Goal: Contribute content

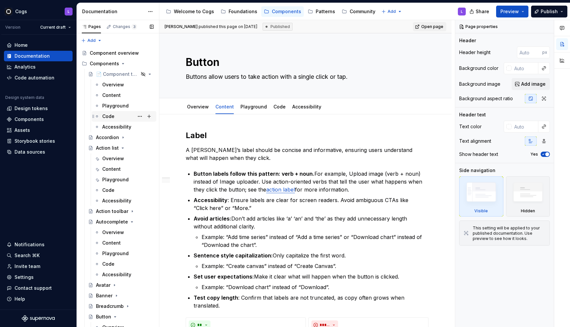
click at [118, 116] on div "Code" at bounding box center [127, 116] width 51 height 9
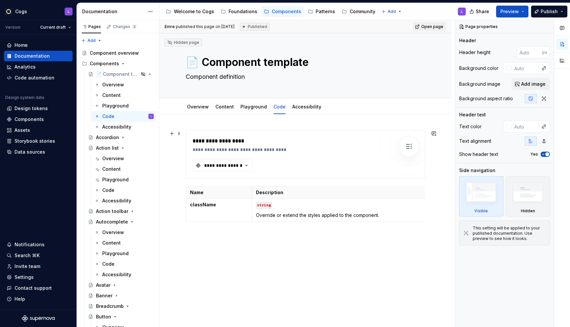
click at [281, 147] on div "**********" at bounding box center [285, 150] width 185 height 7
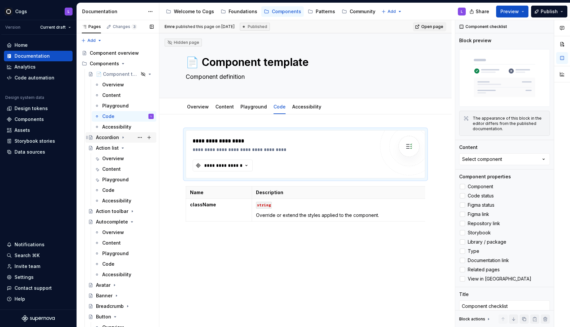
click at [123, 140] on icon "Page tree" at bounding box center [122, 137] width 5 height 5
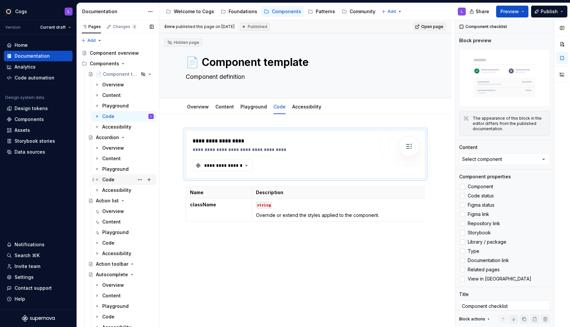
click at [115, 182] on div "Code" at bounding box center [127, 179] width 51 height 9
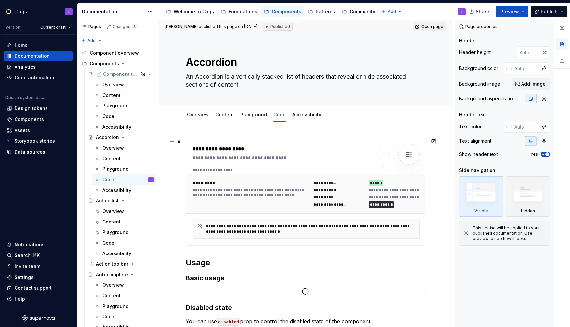
click at [312, 165] on div "**********" at bounding box center [284, 192] width 182 height 94
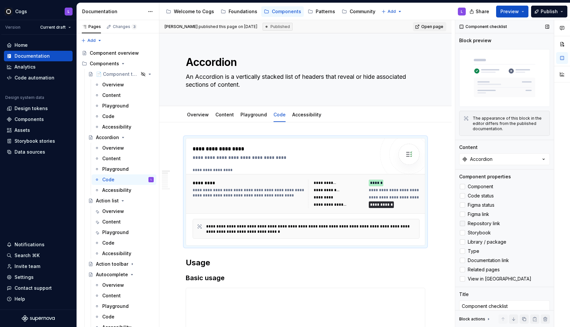
scroll to position [20, 0]
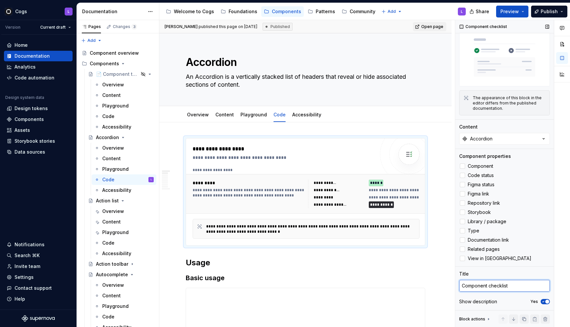
click at [510, 287] on textarea "Component checklist" at bounding box center [504, 286] width 91 height 12
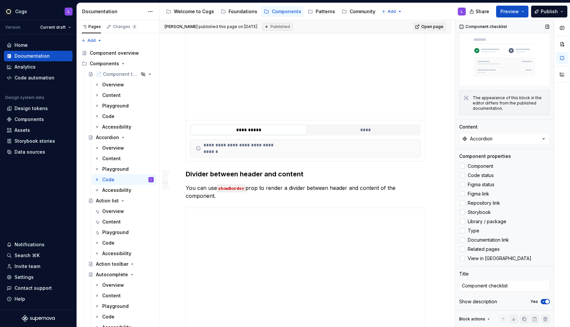
scroll to position [1149, 0]
click at [546, 301] on span "button" at bounding box center [548, 302] width 4 height 4
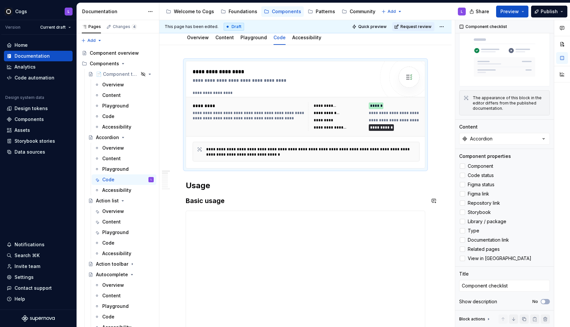
scroll to position [0, 0]
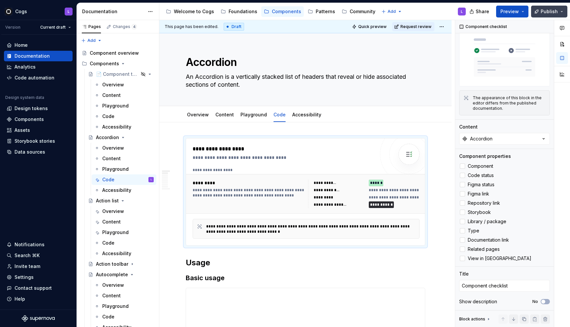
click at [548, 10] on span "Publish" at bounding box center [549, 11] width 17 height 7
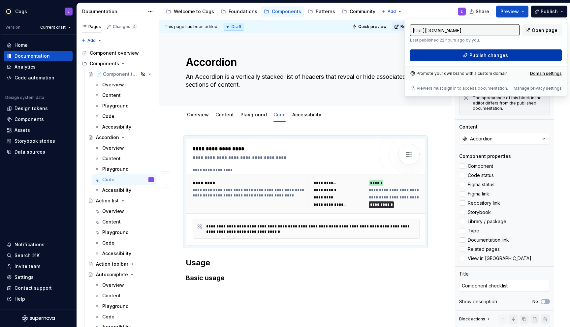
click at [490, 53] on span "Publish changes" at bounding box center [489, 55] width 39 height 7
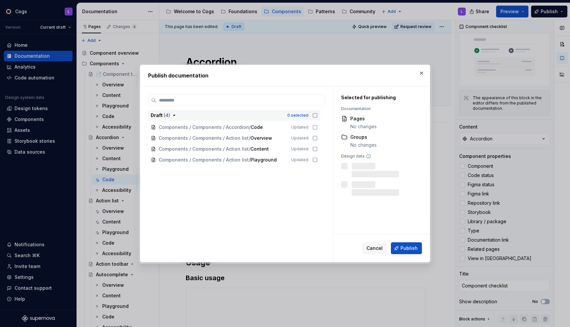
click at [317, 115] on icon "button" at bounding box center [315, 116] width 4 height 4
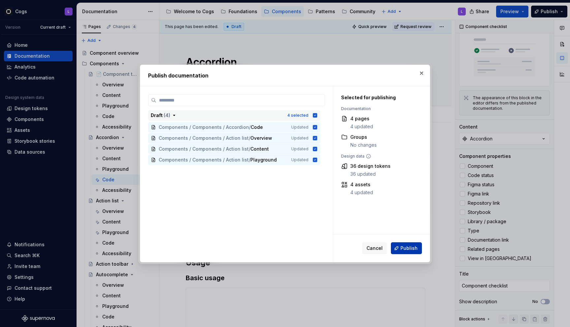
click at [414, 248] on span "Publish" at bounding box center [409, 248] width 17 height 7
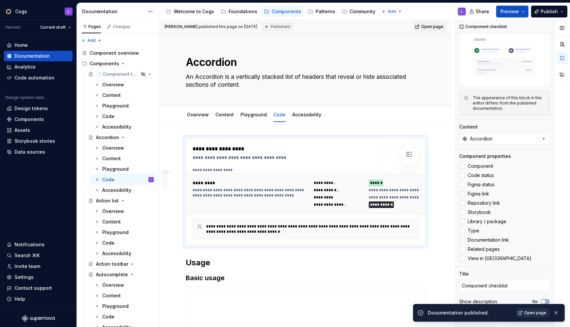
click at [538, 316] on link "Open page" at bounding box center [532, 313] width 33 height 9
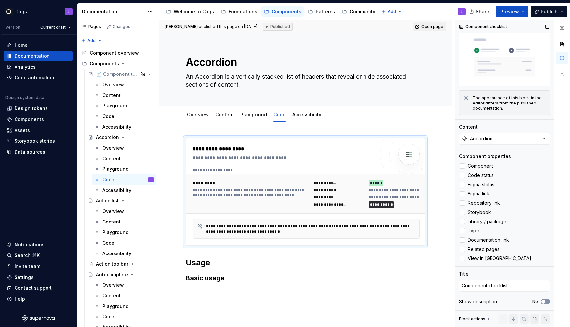
click at [542, 302] on span "button" at bounding box center [544, 302] width 4 height 4
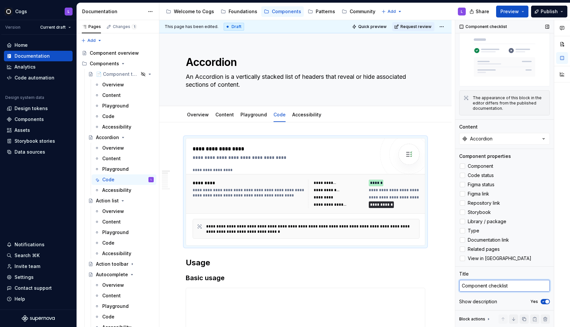
click at [518, 285] on textarea "Component checklist" at bounding box center [504, 286] width 91 height 12
click at [316, 14] on div "Patterns" at bounding box center [325, 11] width 19 height 7
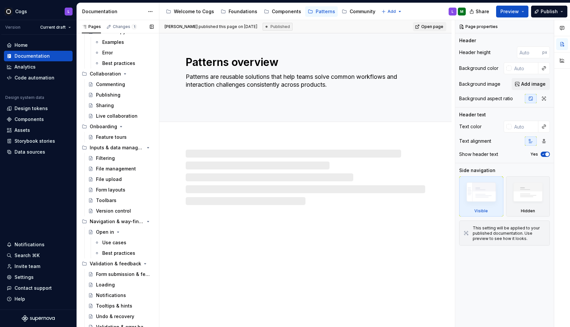
scroll to position [236, 0]
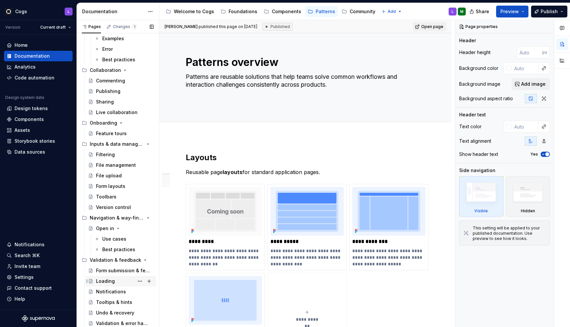
click at [123, 280] on div "Loading" at bounding box center [125, 281] width 58 height 9
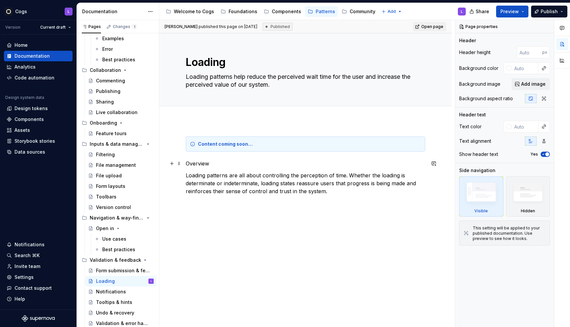
click at [187, 165] on p "Overview" at bounding box center [306, 164] width 240 height 8
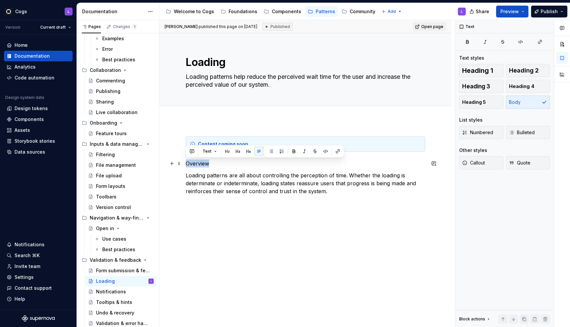
click at [187, 165] on p "Overview" at bounding box center [306, 164] width 240 height 8
click at [209, 196] on p "Loading patterns are all about controlling the perception of time. Whether the …" at bounding box center [306, 188] width 240 height 32
type textarea "*"
